Goal: Information Seeking & Learning: Find contact information

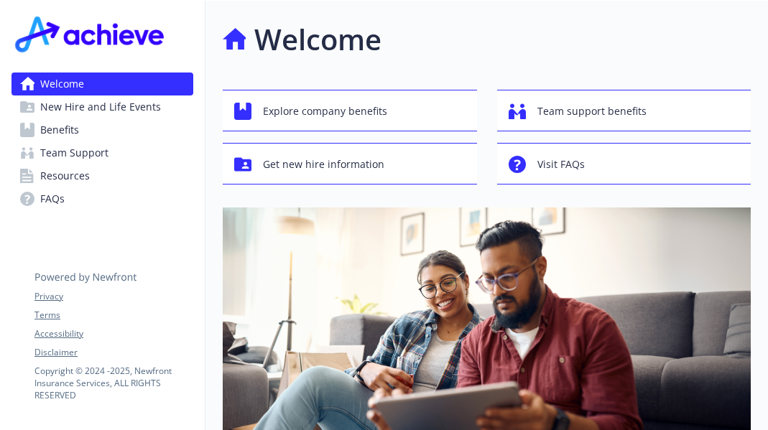
drag, startPoint x: 60, startPoint y: 129, endPoint x: 123, endPoint y: 132, distance: 62.6
click at [60, 129] on span "Benefits" at bounding box center [59, 130] width 39 height 23
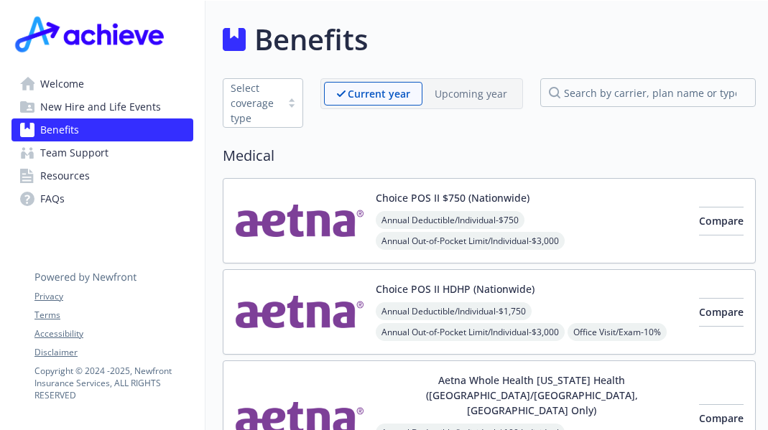
click at [68, 81] on span "Welcome" at bounding box center [62, 84] width 44 height 23
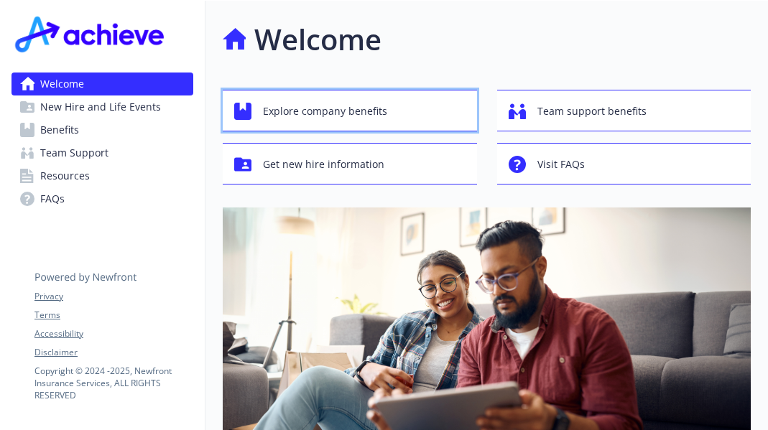
click at [379, 113] on span "Explore company benefits" at bounding box center [325, 111] width 124 height 27
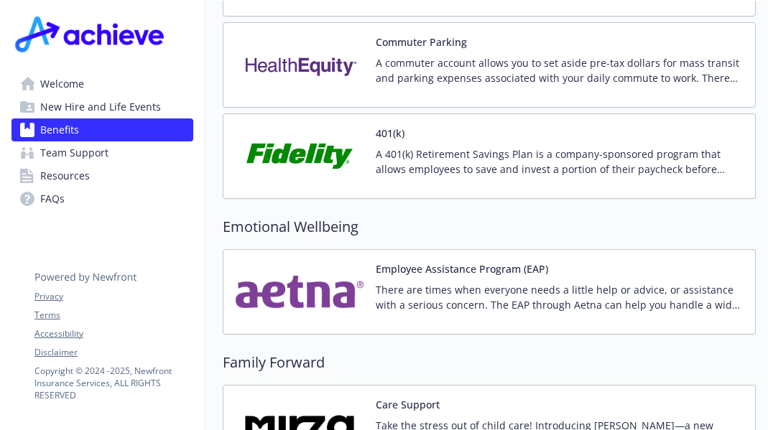
scroll to position [2624, 0]
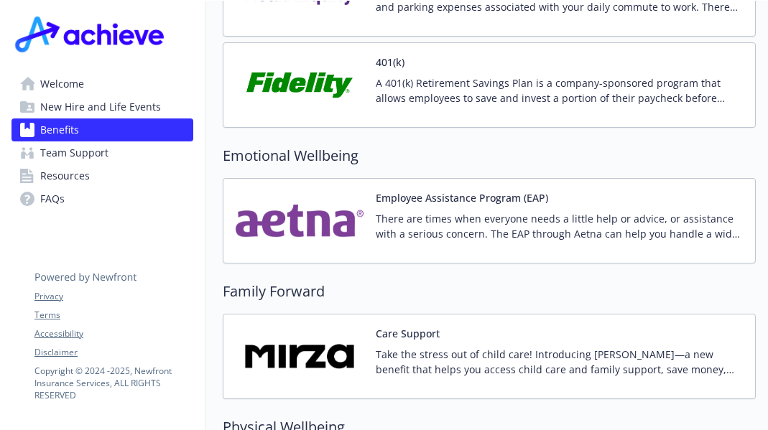
click at [496, 80] on p "A 401(k) Retirement Savings Plan is a company-sponsored program that allows emp…" at bounding box center [560, 90] width 368 height 30
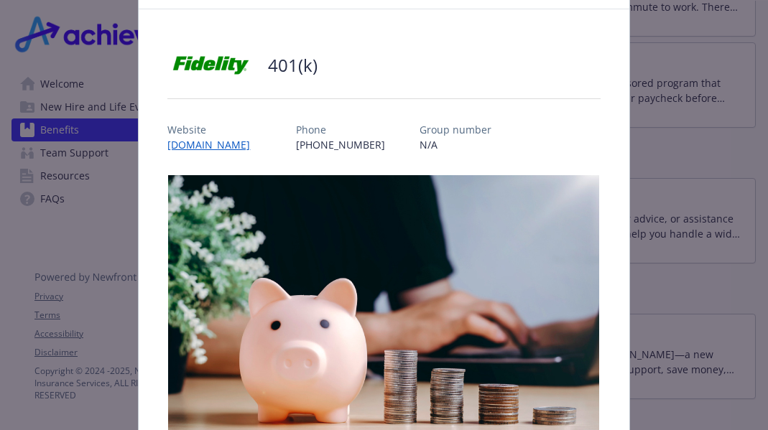
scroll to position [1, 0]
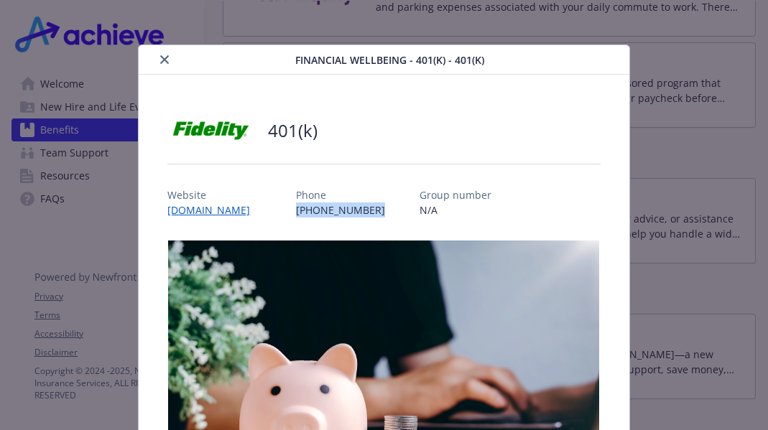
drag, startPoint x: 390, startPoint y: 211, endPoint x: 327, endPoint y: 210, distance: 62.5
click at [319, 209] on div "Website [DOMAIN_NAME] Phone [PHONE_NUMBER] Group number N/A" at bounding box center [383, 197] width 433 height 42
drag, startPoint x: 315, startPoint y: 205, endPoint x: 329, endPoint y: 208, distance: 14.0
click at [318, 205] on div "Website [DOMAIN_NAME] Phone [PHONE_NUMBER] Group number N/A" at bounding box center [383, 197] width 433 height 42
drag, startPoint x: 394, startPoint y: 210, endPoint x: 333, endPoint y: 208, distance: 61.1
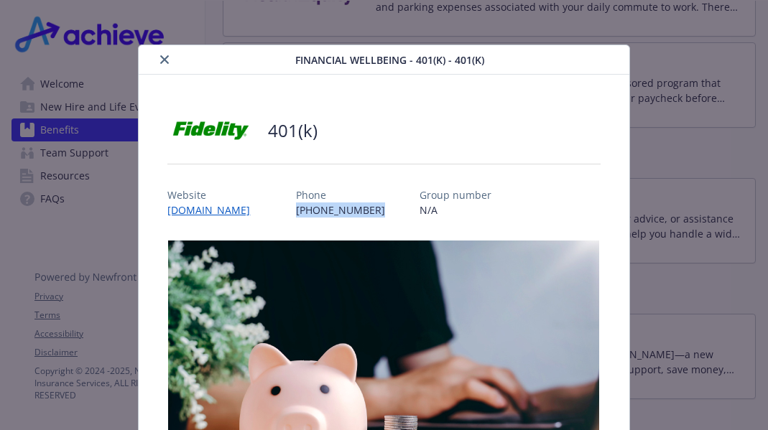
click at [313, 211] on div "Website [DOMAIN_NAME] Phone [PHONE_NUMBER] Group number N/A" at bounding box center [383, 197] width 433 height 42
copy p "[PHONE_NUMBER]"
drag, startPoint x: 287, startPoint y: 211, endPoint x: 202, endPoint y: 212, distance: 85.5
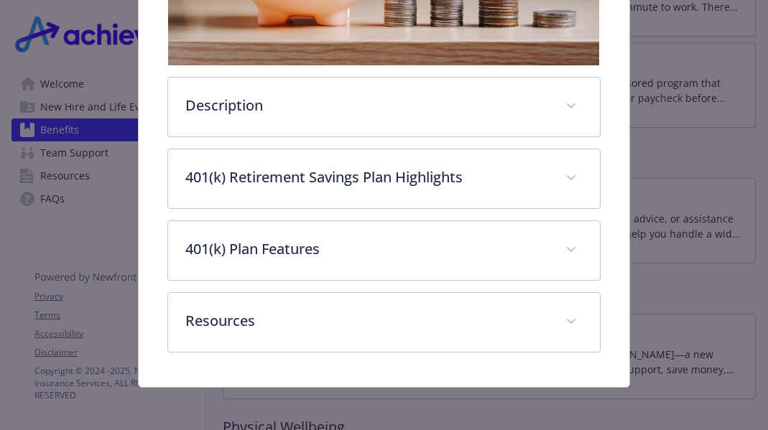
scroll to position [468, 0]
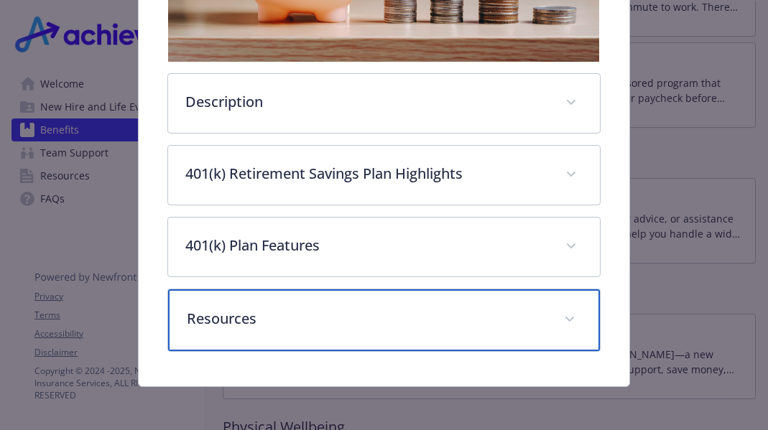
click at [410, 308] on p "Resources" at bounding box center [366, 319] width 359 height 22
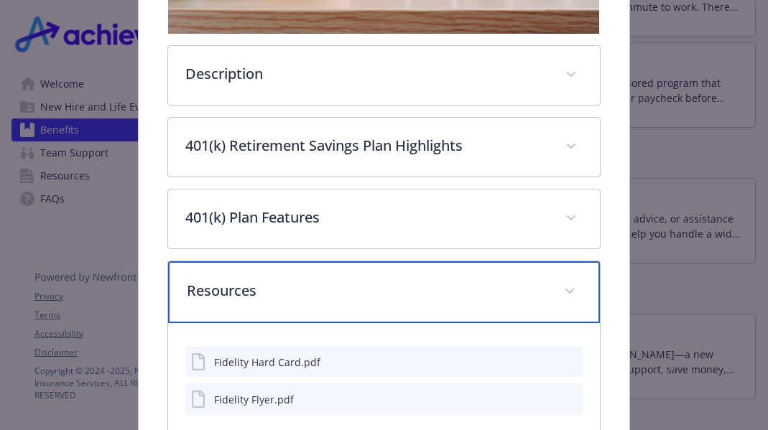
scroll to position [591, 0]
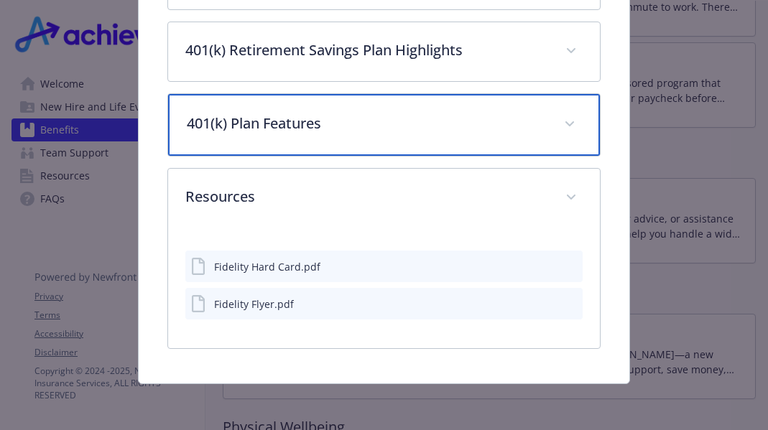
click at [292, 119] on p "401(k) Plan Features" at bounding box center [366, 124] width 359 height 22
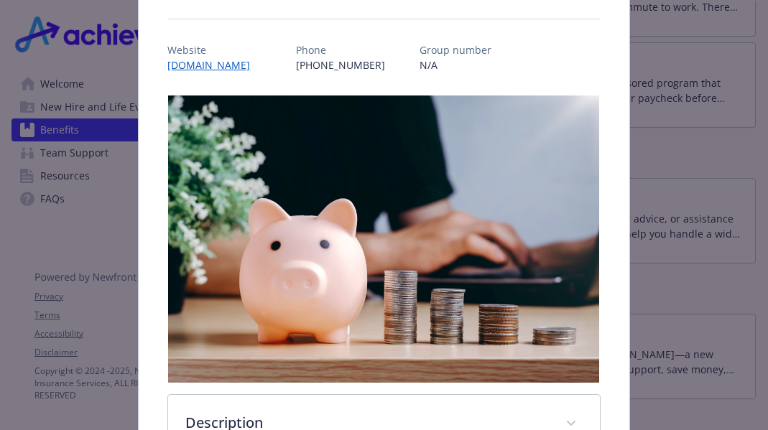
scroll to position [0, 0]
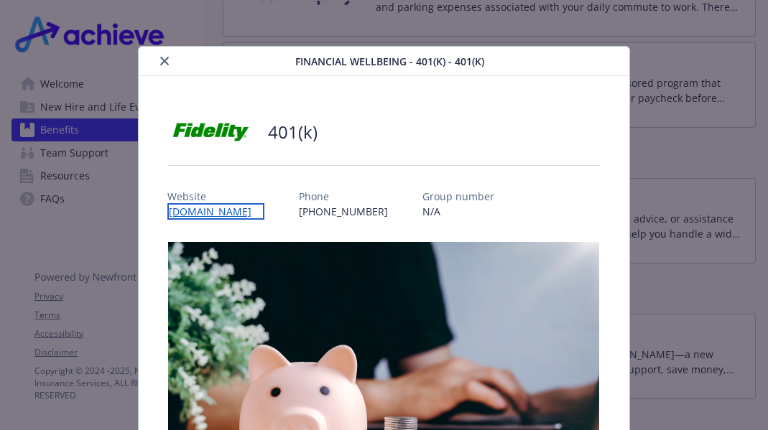
click at [233, 207] on link "[DOMAIN_NAME]" at bounding box center [215, 211] width 97 height 17
